Goal: Find specific page/section

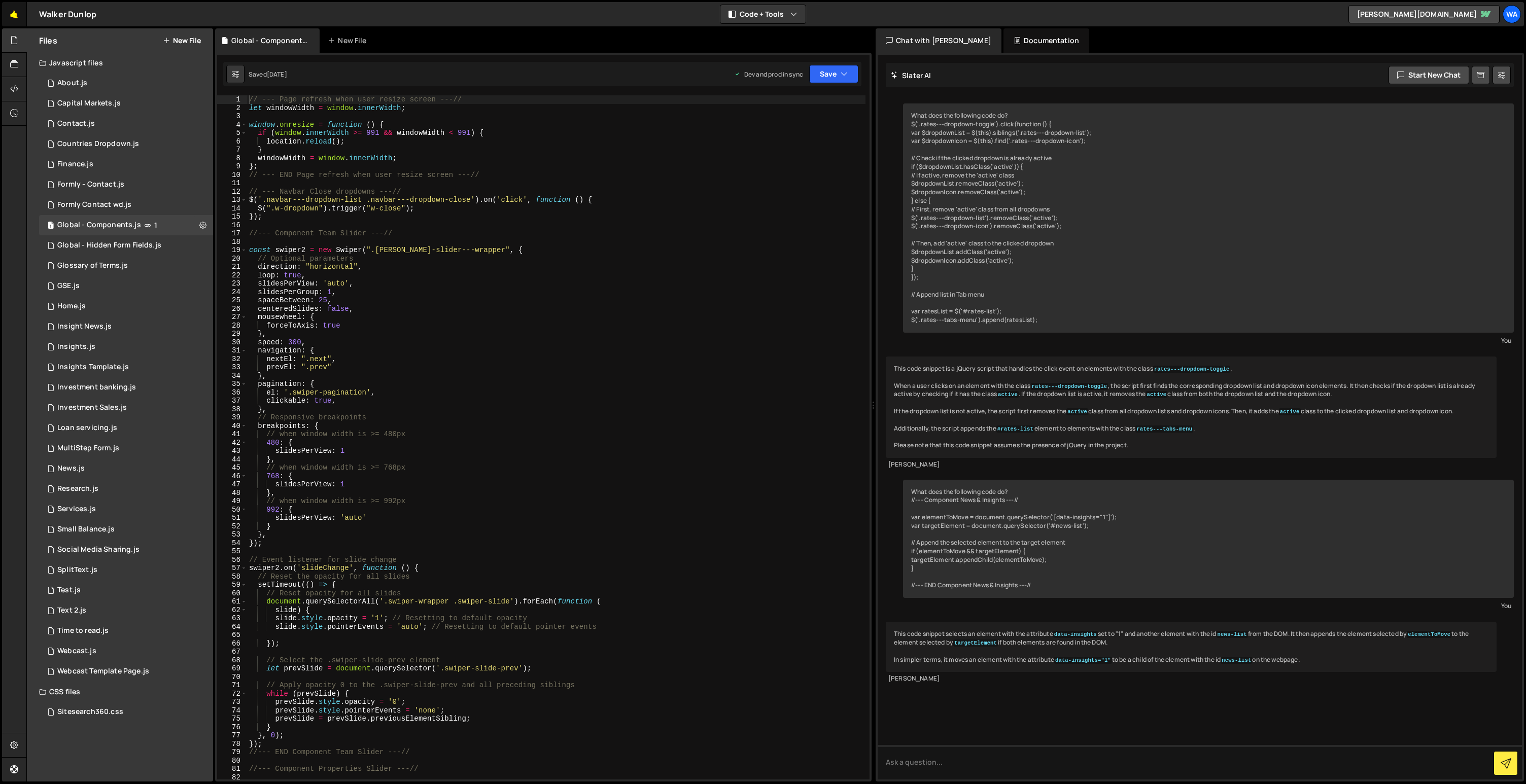
click at [12, 14] on link "🤙" at bounding box center [14, 14] width 25 height 25
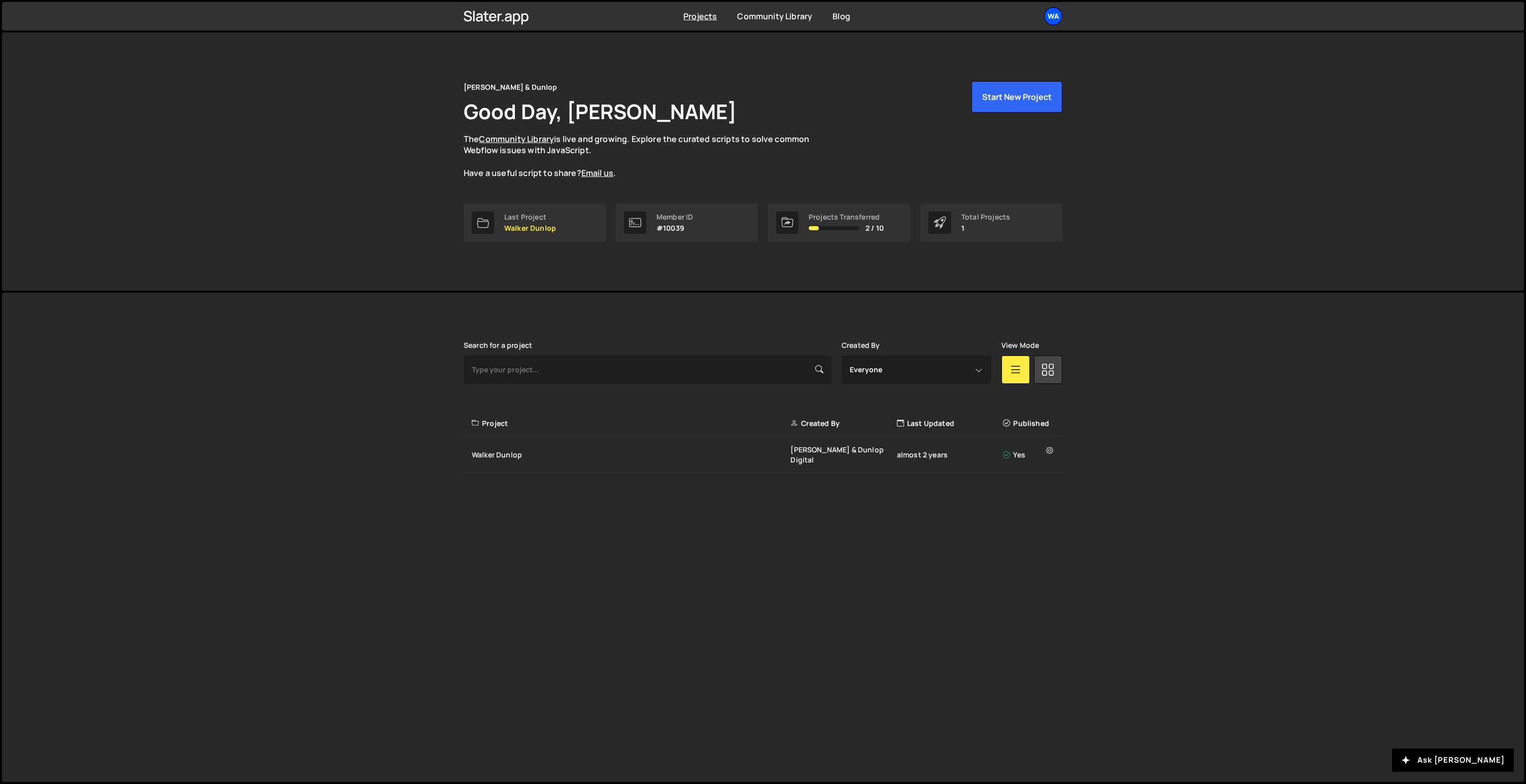
click at [1061, 15] on div "Wa" at bounding box center [1053, 16] width 18 height 18
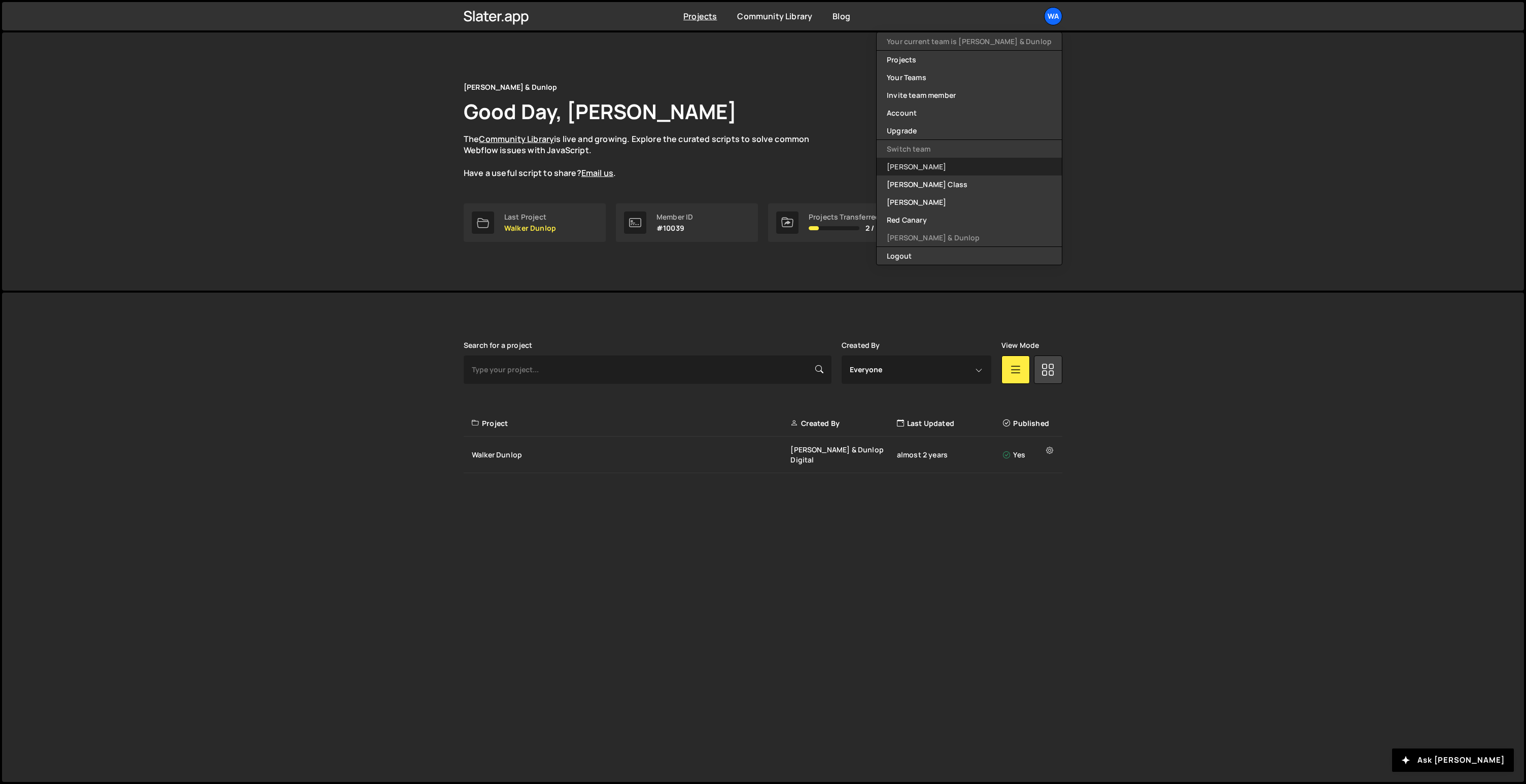
click at [963, 167] on link "[PERSON_NAME]" at bounding box center [969, 167] width 185 height 18
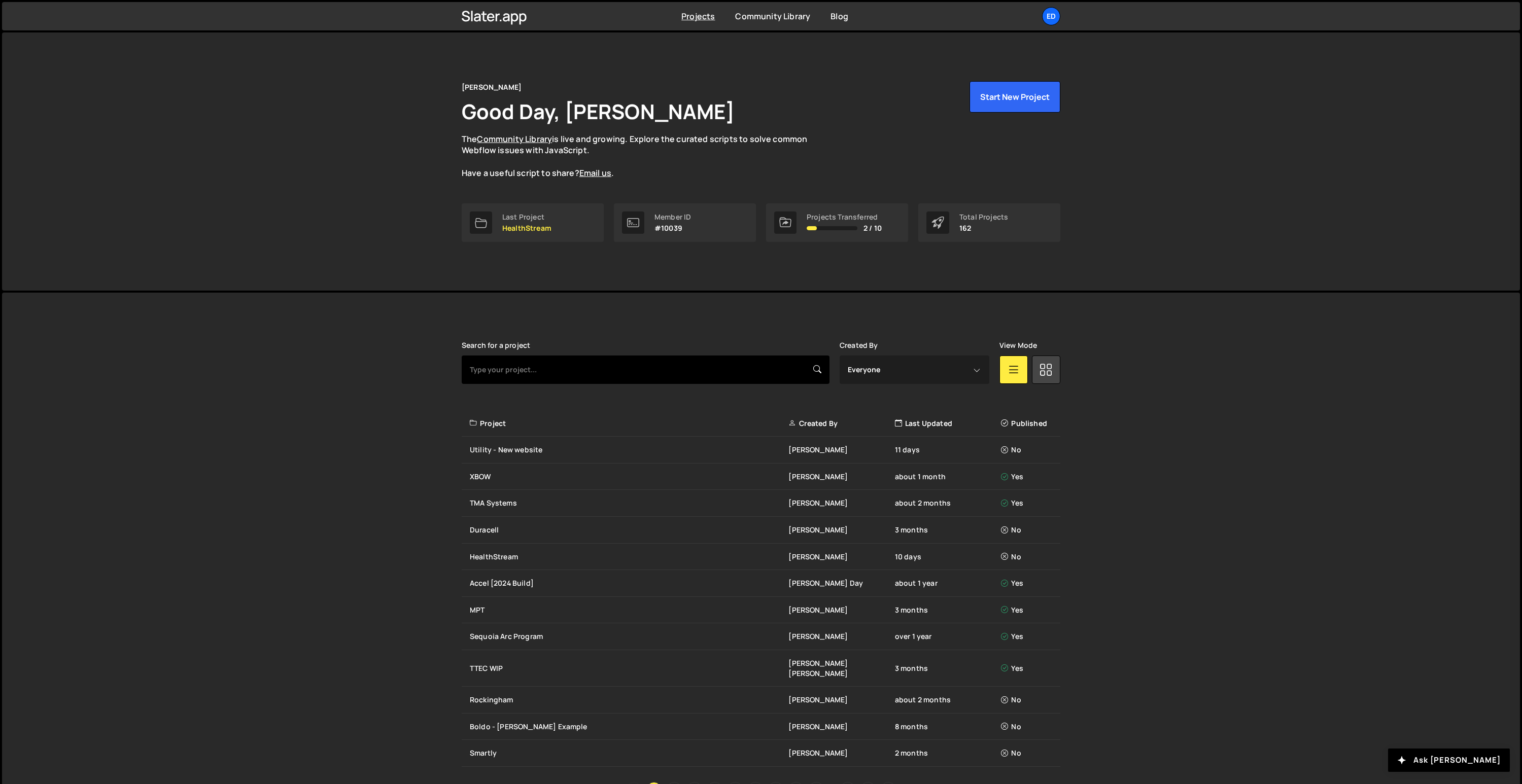
click at [547, 364] on input "text" at bounding box center [646, 370] width 368 height 29
type input "health"
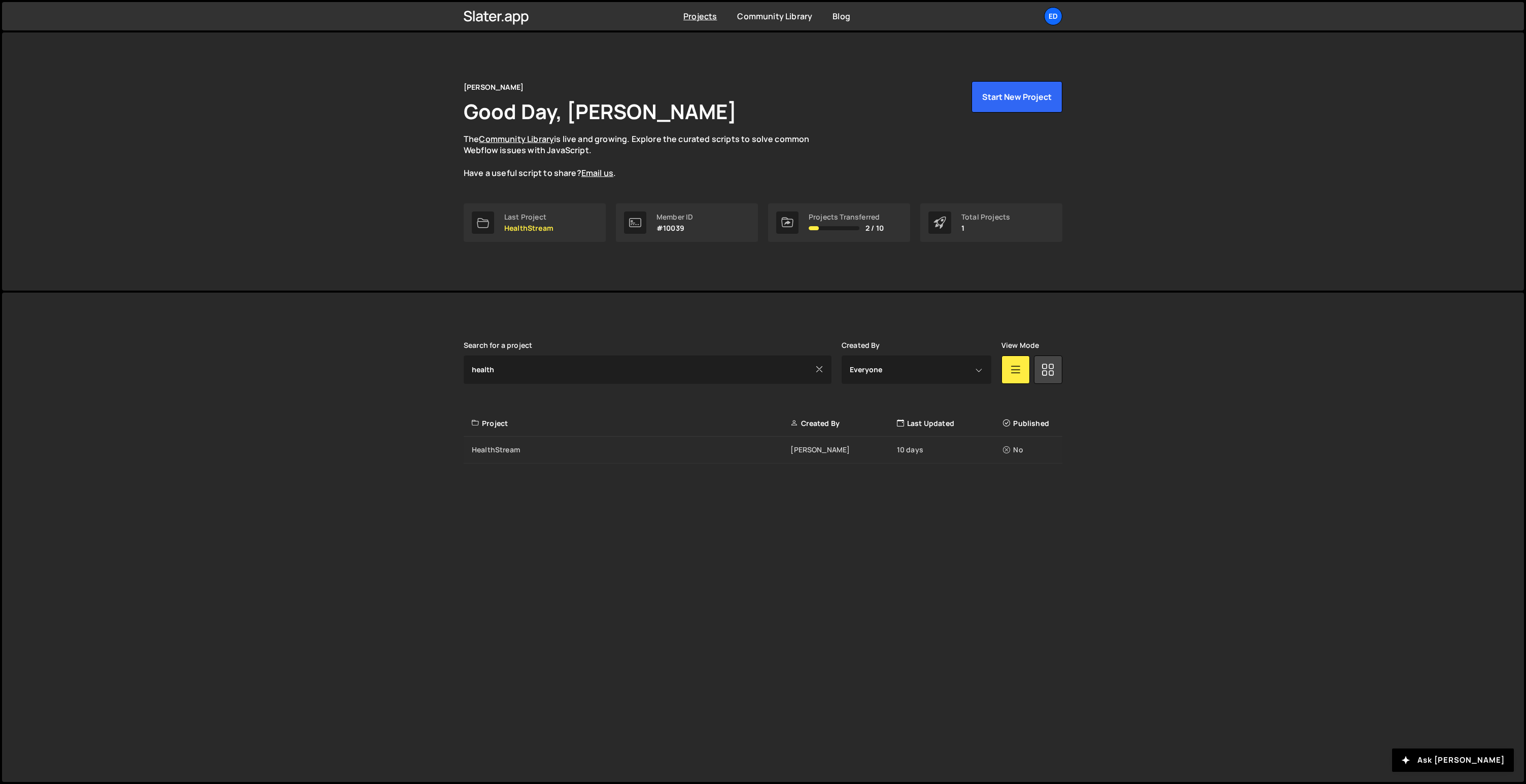
click at [504, 448] on div "HealthStream" at bounding box center [631, 450] width 318 height 10
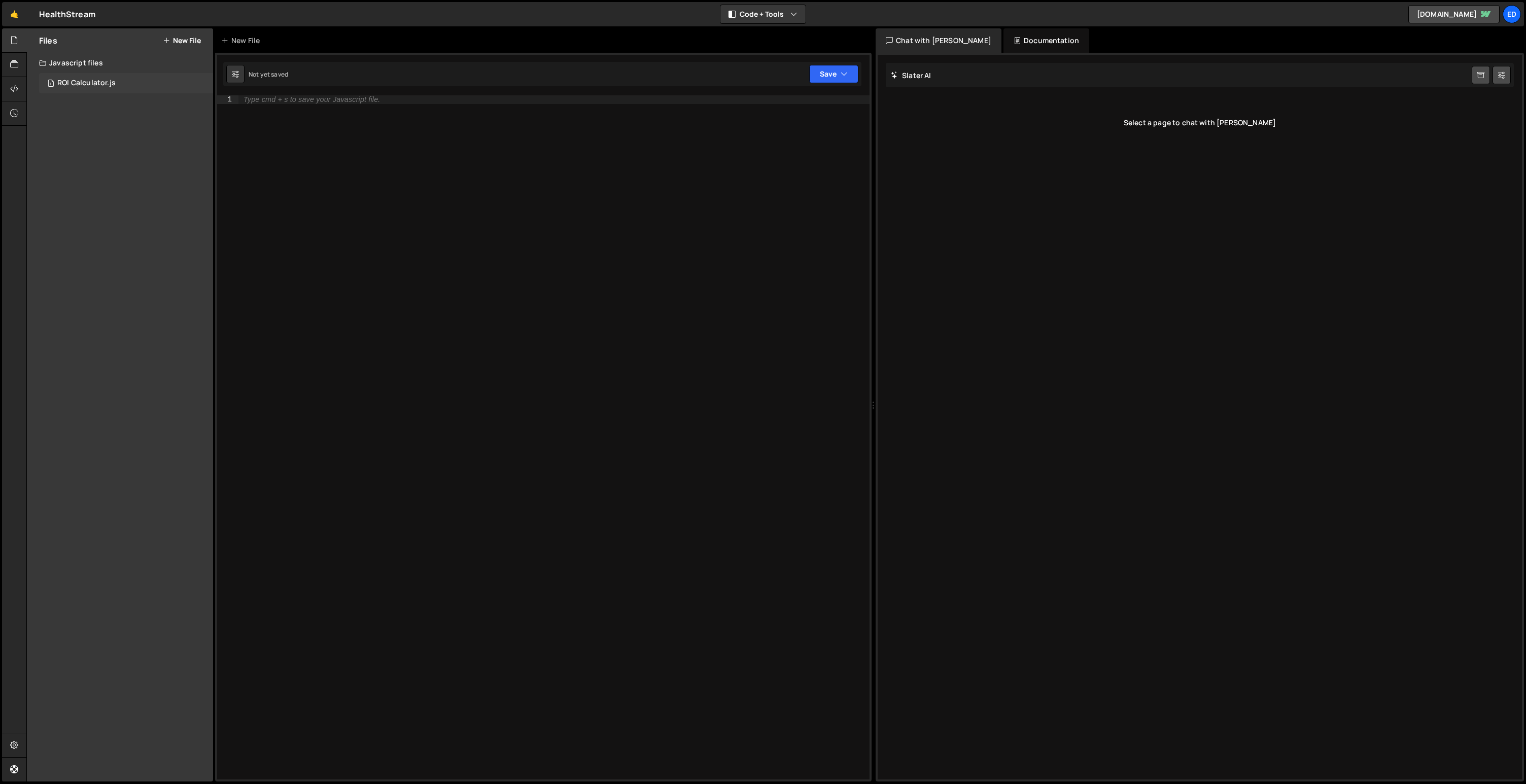
click at [86, 84] on div "ROI Calculator.js" at bounding box center [86, 83] width 58 height 9
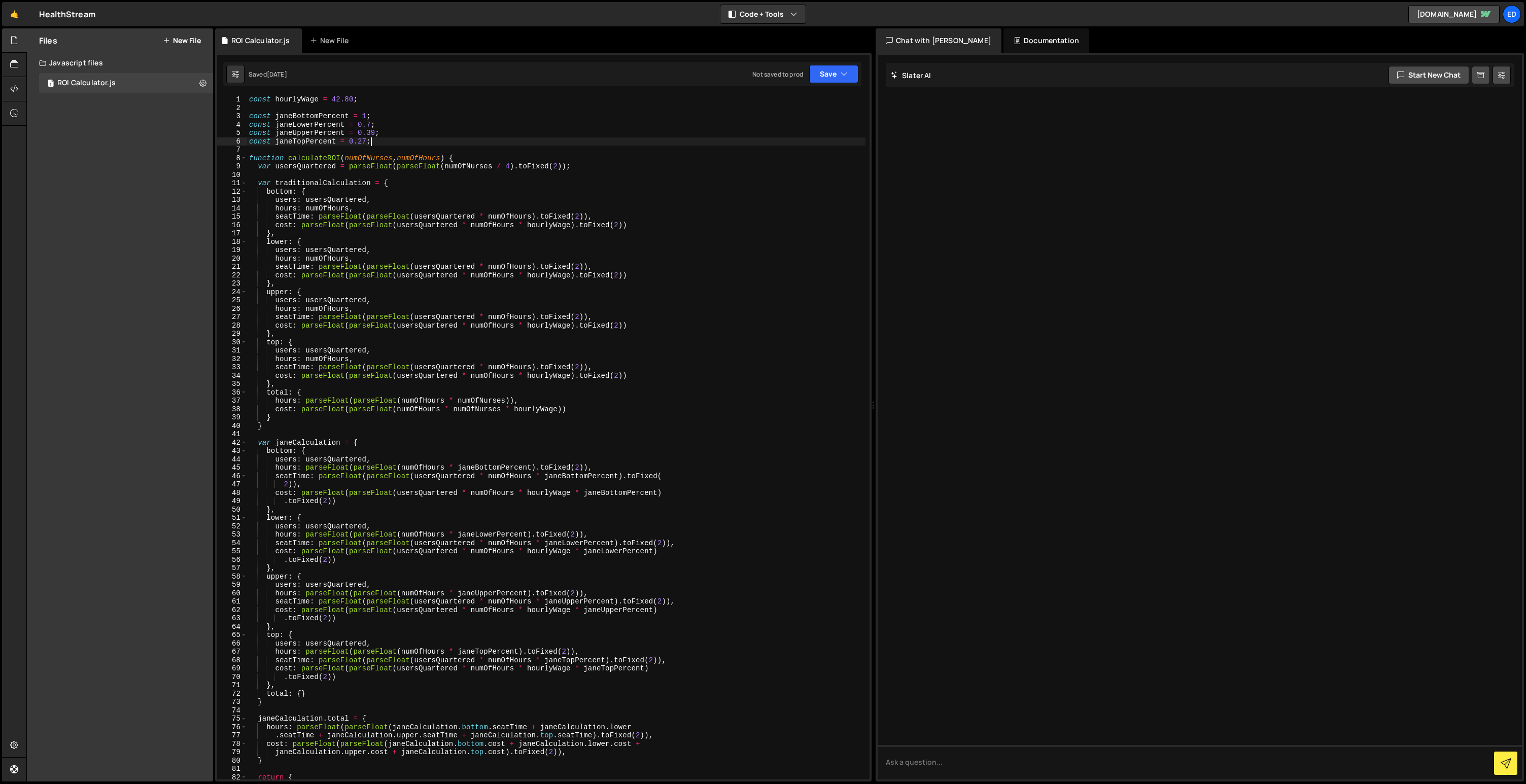
click at [469, 145] on div "const hourlyWage = 42.80 ; const janeBottomPercent = 1 ; const janeLowerPercent…" at bounding box center [556, 445] width 618 height 701
type textarea "}"
